Goal: Find specific page/section: Find specific page/section

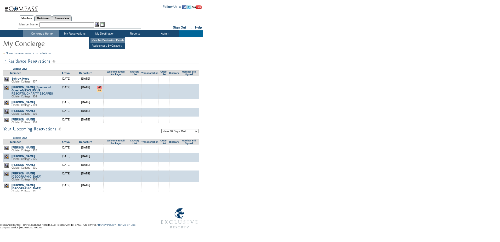
click at [102, 38] on td "View My Destination Details" at bounding box center [107, 40] width 34 height 5
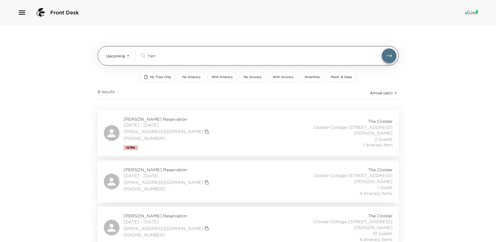
drag, startPoint x: 162, startPoint y: 55, endPoint x: 138, endPoint y: 53, distance: 24.2
click at [138, 53] on div "Upcoming Upcoming hen ​" at bounding box center [251, 55] width 290 height 15
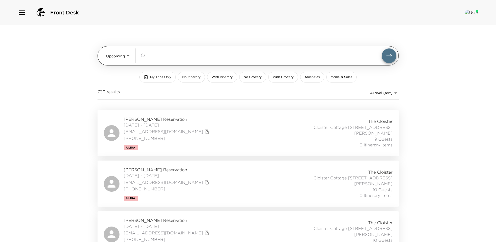
click at [127, 54] on body "Front Desk Upcoming Upcoming ​ My Trips Only No Itinerary With Itinerary No Gro…" at bounding box center [248, 121] width 496 height 242
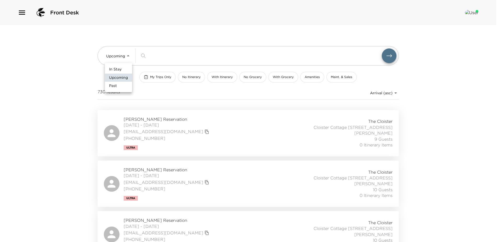
click at [119, 67] on span "In Stay" at bounding box center [115, 69] width 13 height 5
type input "In-Stay"
